Goal: Information Seeking & Learning: Learn about a topic

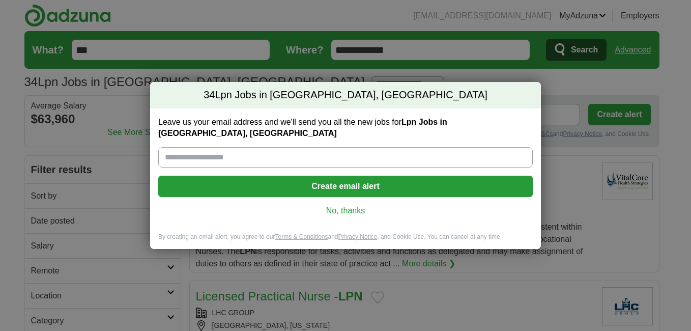
click at [354, 209] on link "No, thanks" at bounding box center [345, 210] width 358 height 11
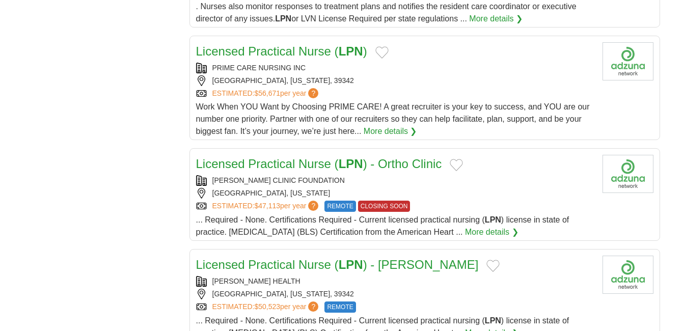
scroll to position [974, 0]
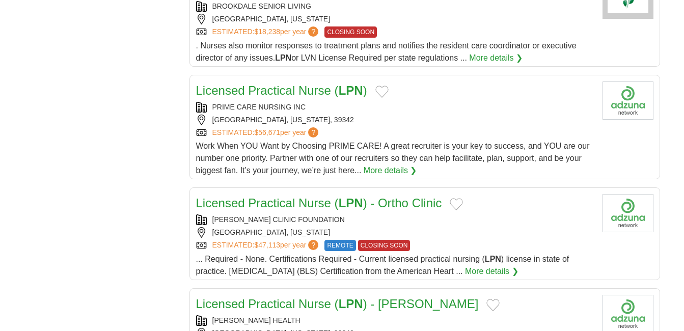
click at [250, 87] on link "Licensed Practical Nurse ( LPN )" at bounding box center [281, 90] width 171 height 14
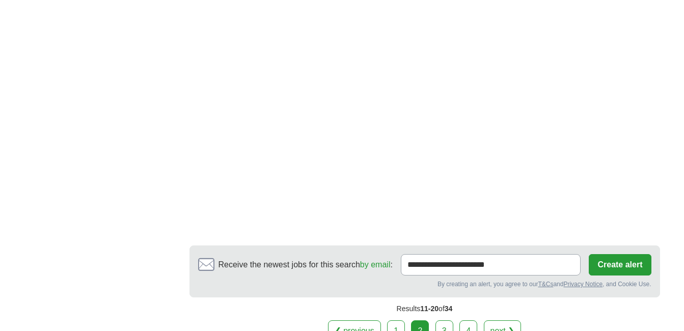
scroll to position [1636, 0]
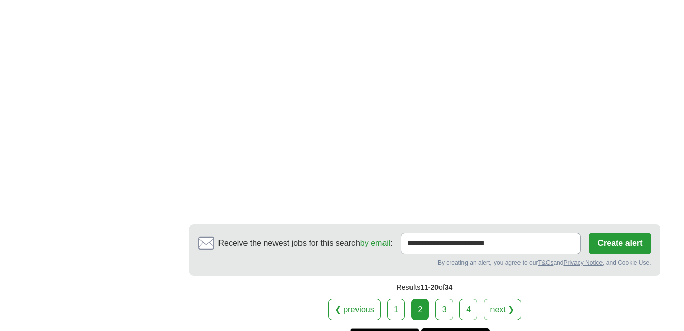
click at [441, 304] on link "3" at bounding box center [444, 309] width 18 height 21
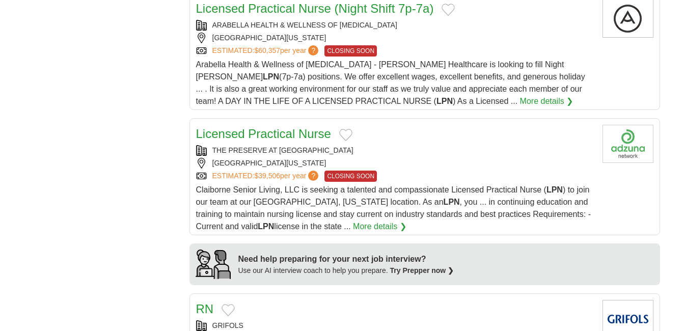
scroll to position [670, 0]
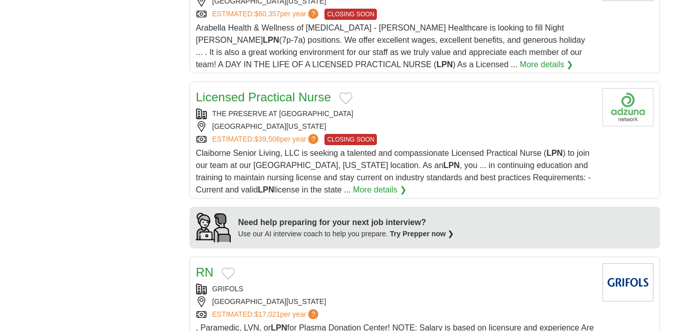
click at [360, 192] on link "More details ❯" at bounding box center [379, 190] width 53 height 12
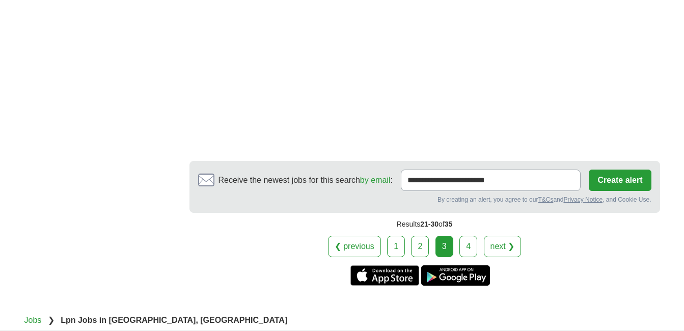
scroll to position [1754, 0]
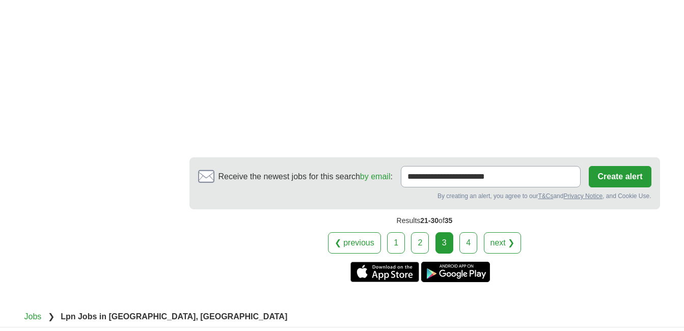
click at [456, 240] on div "❮ previous 1 2 3 4 next ❯" at bounding box center [424, 242] width 470 height 21
click at [470, 243] on link "4" at bounding box center [468, 242] width 18 height 21
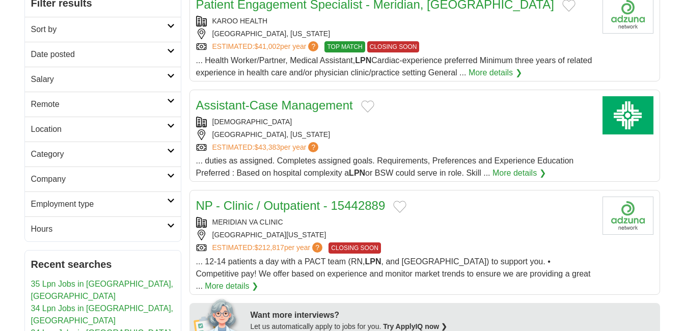
scroll to position [161, 0]
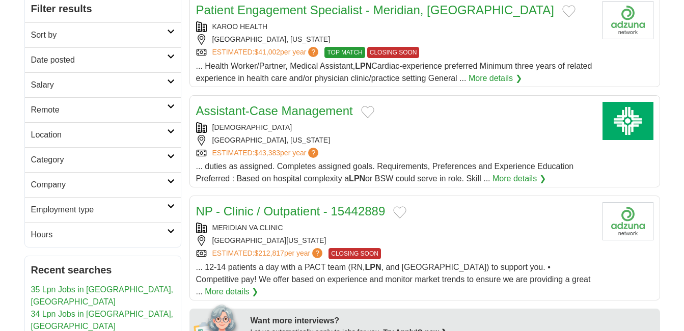
click at [242, 208] on link "NP - Clinic / Outpatient - 15442889" at bounding box center [290, 211] width 189 height 14
drag, startPoint x: 658, startPoint y: 123, endPoint x: 674, endPoint y: 128, distance: 16.1
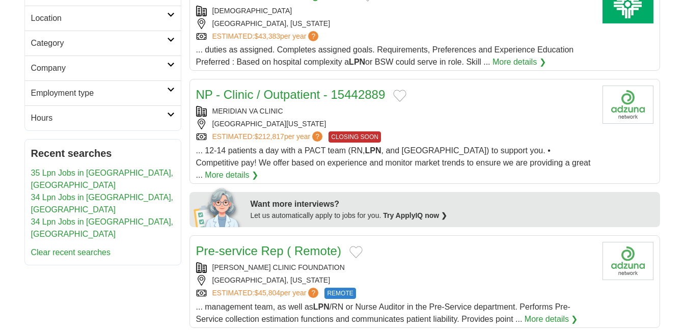
scroll to position [90, 0]
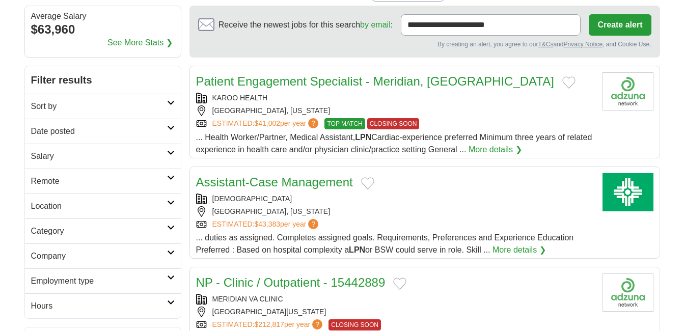
click at [244, 83] on link "Patient Engagement Specialist - Meridian, [GEOGRAPHIC_DATA]" at bounding box center [375, 81] width 358 height 14
click at [267, 186] on link "Assistant-Case Management" at bounding box center [274, 182] width 157 height 14
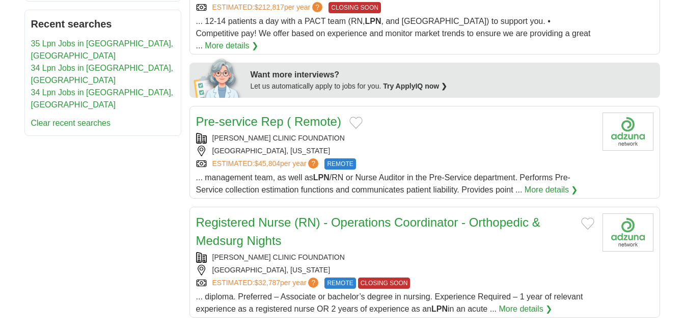
scroll to position [0, 0]
